Goal: Ask a question

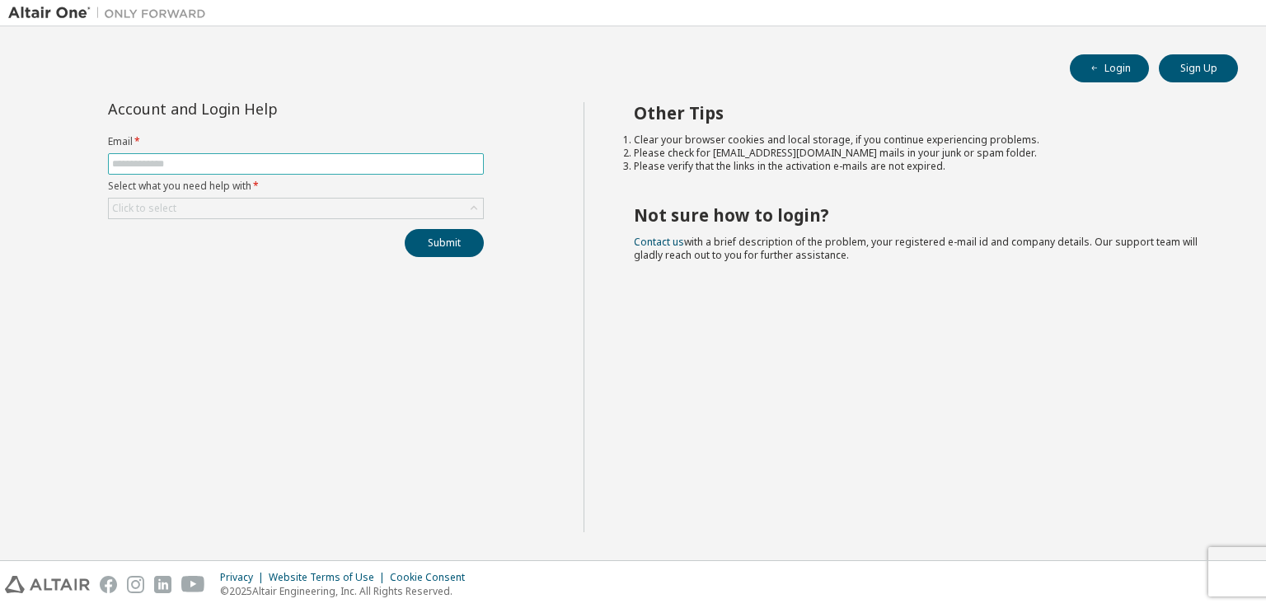
click at [162, 166] on input "text" at bounding box center [296, 163] width 368 height 13
type input "**********"
click at [181, 204] on div "Click to select" at bounding box center [296, 209] width 374 height 20
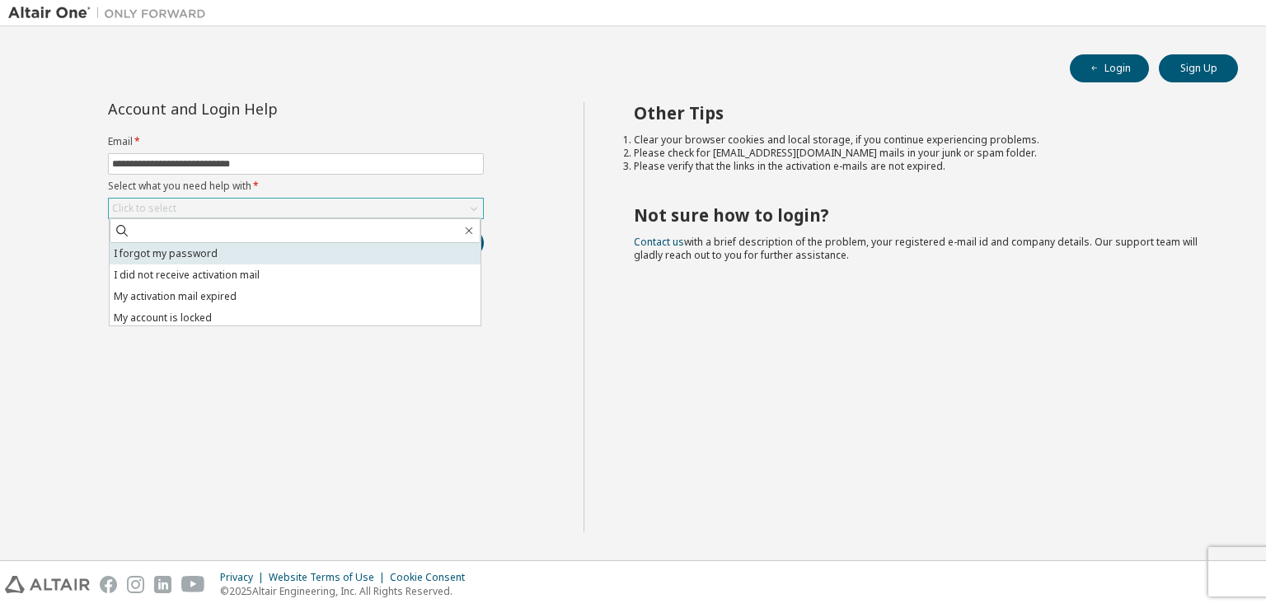
click at [241, 246] on li "I forgot my password" at bounding box center [295, 253] width 371 height 21
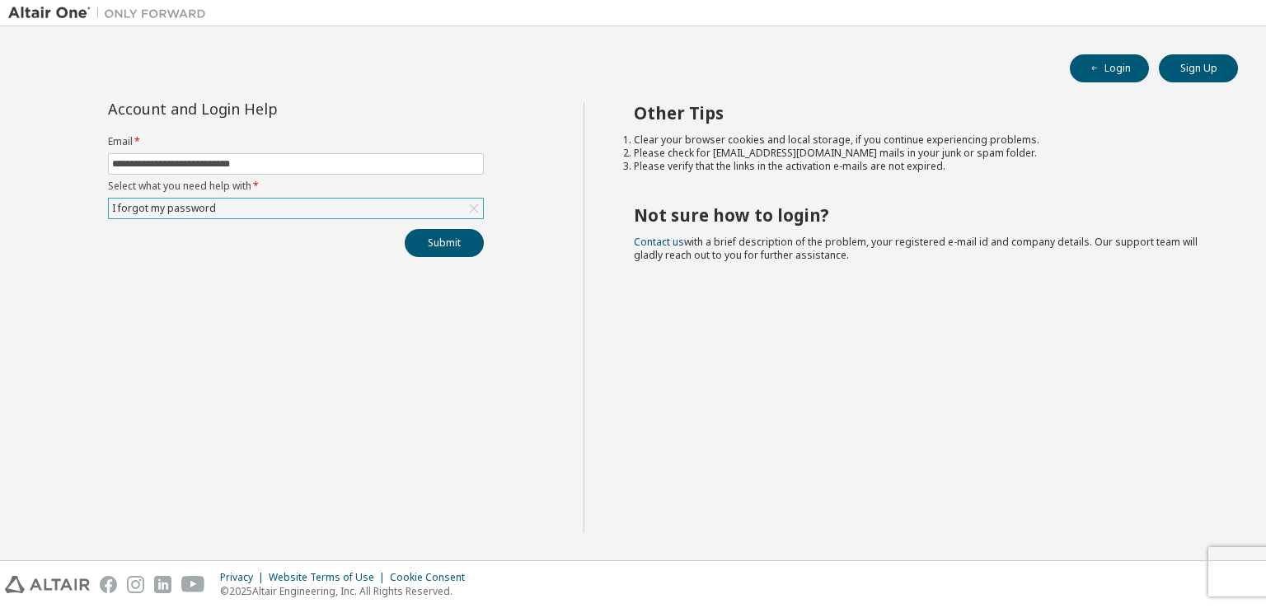
click at [473, 207] on icon at bounding box center [473, 208] width 9 height 9
click at [313, 199] on div "Click to select" at bounding box center [296, 209] width 374 height 20
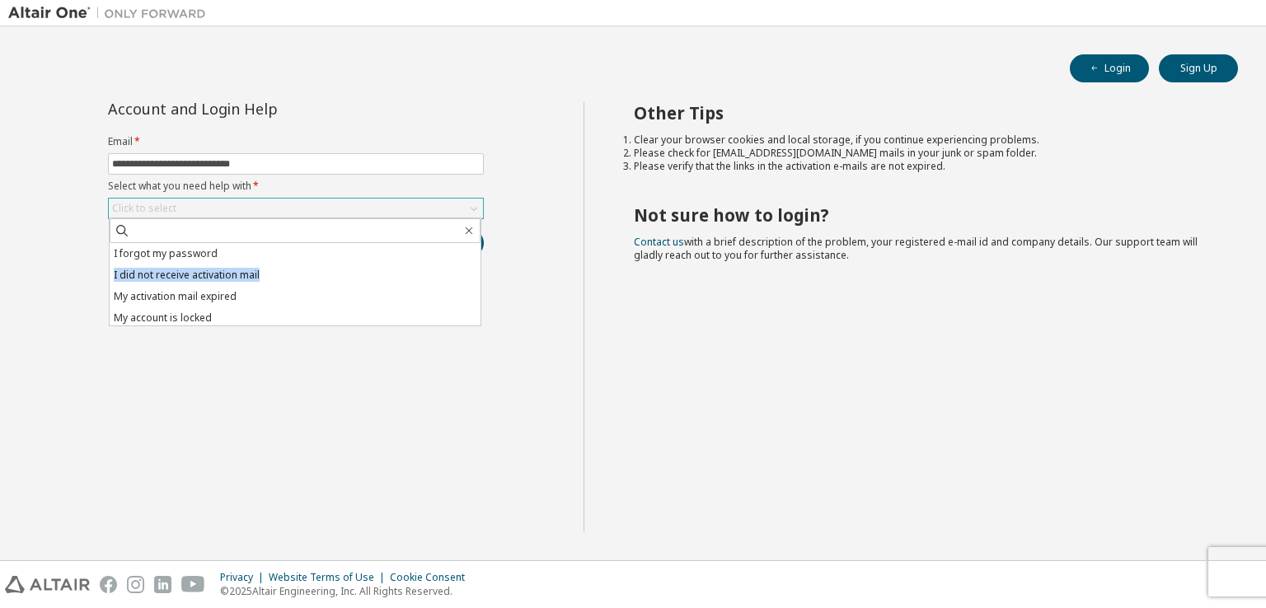
drag, startPoint x: 480, startPoint y: 255, endPoint x: 475, endPoint y: 279, distance: 25.2
click at [475, 279] on ul "I forgot my password I did not receive activation mail My activation mail expir…" at bounding box center [295, 284] width 371 height 82
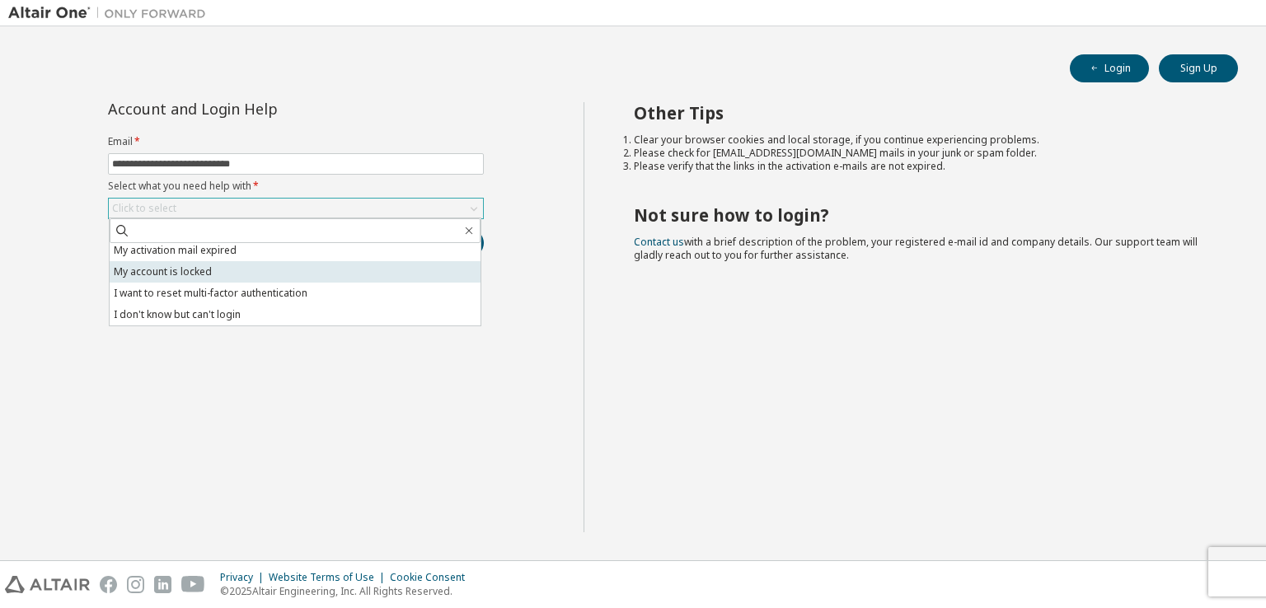
click at [254, 279] on li "My account is locked" at bounding box center [295, 271] width 371 height 21
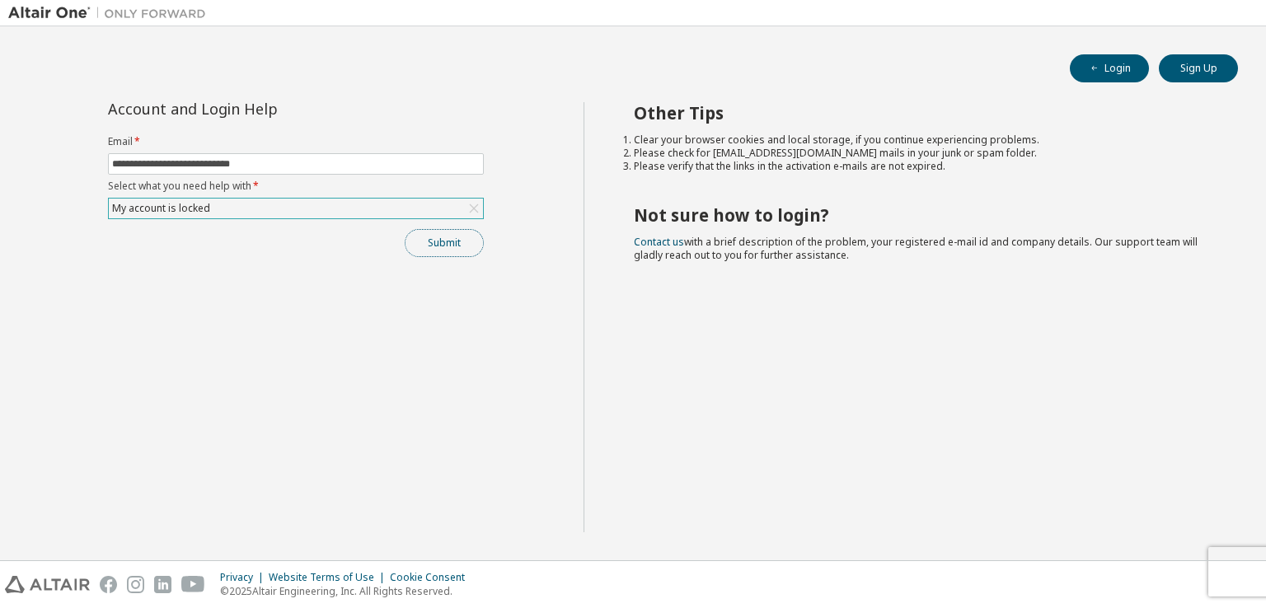
click at [429, 243] on button "Submit" at bounding box center [444, 243] width 79 height 28
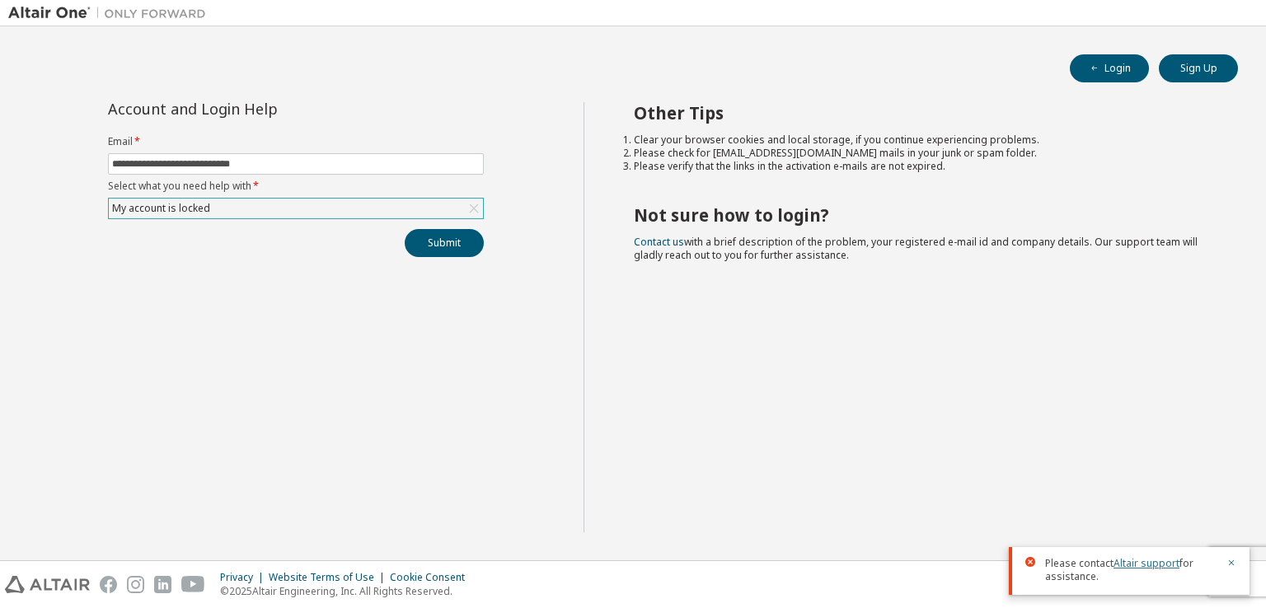
click at [1145, 561] on link "Altair support" at bounding box center [1146, 563] width 66 height 14
